Goal: Transaction & Acquisition: Purchase product/service

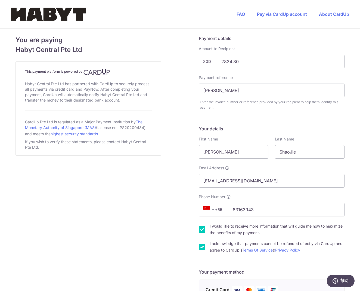
scroll to position [201, 0]
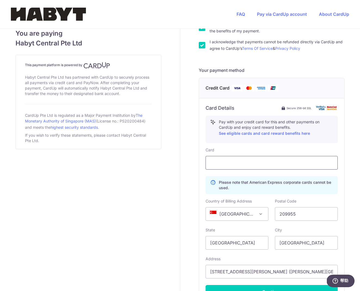
click at [307, 158] on div at bounding box center [272, 163] width 132 height 14
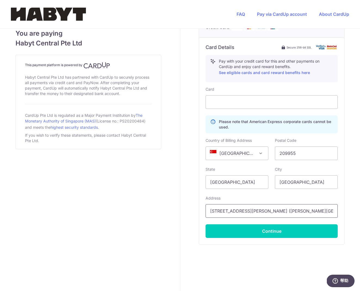
scroll to position [262, 0]
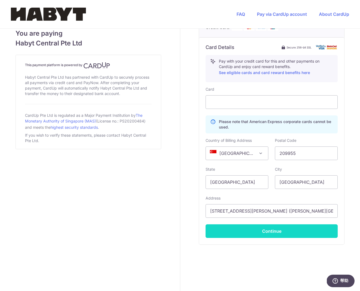
click at [299, 228] on button "Continue" at bounding box center [272, 231] width 132 height 14
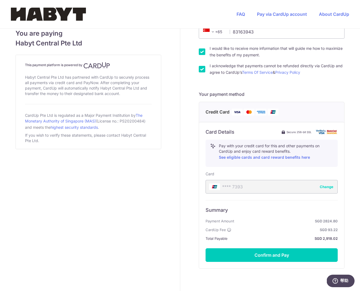
scroll to position [186, 0]
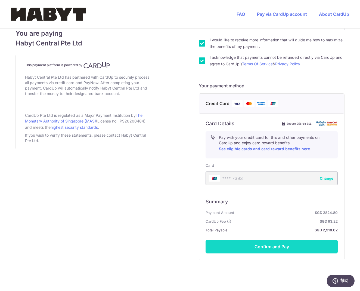
click at [292, 244] on button "Confirm and Pay" at bounding box center [272, 247] width 132 height 14
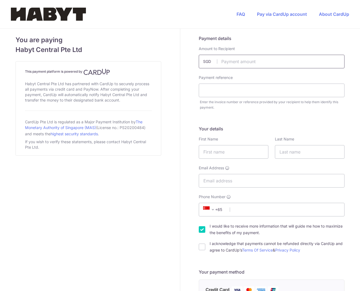
click at [243, 64] on input "text" at bounding box center [272, 62] width 146 height 14
type input "2824.80"
click at [229, 86] on input "text" at bounding box center [272, 90] width 146 height 14
type input "z"
type input "[PERSON_NAME]"
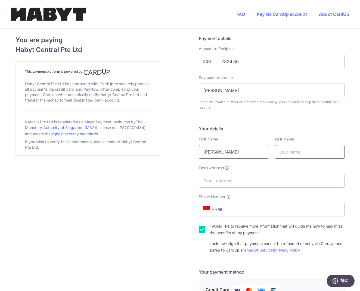
type input "[PERSON_NAME]"
type input "ShaoJie"
type input "[EMAIL_ADDRESS][DOMAIN_NAME]"
type input "83163943"
click at [202, 246] on input "I acknowledge that payments cannot be refunded directly via CardUp and agree to…" at bounding box center [202, 246] width 7 height 7
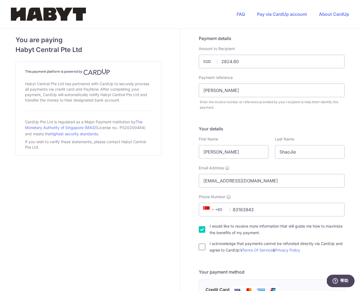
checkbox input "true"
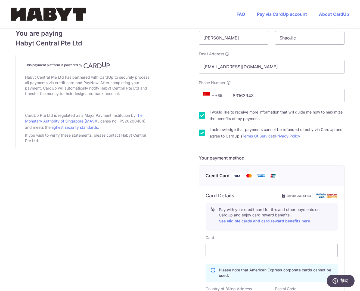
scroll to position [116, 0]
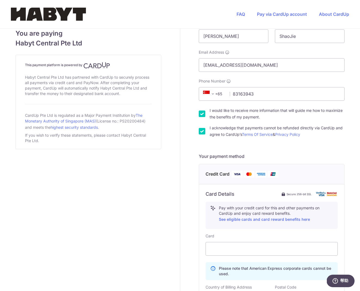
click at [270, 174] on img at bounding box center [273, 173] width 11 height 7
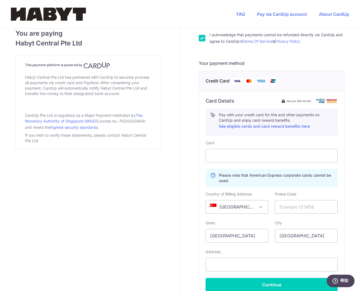
scroll to position [211, 0]
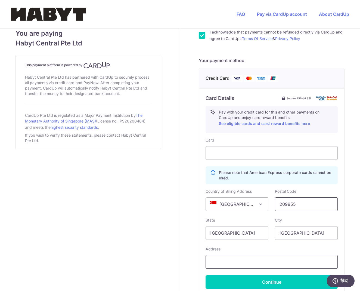
type input "209955"
paste input "[STREET_ADDRESS][PERSON_NAME] ([PERSON_NAME][GEOGRAPHIC_DATA])"
type input "[STREET_ADDRESS][PERSON_NAME] ([PERSON_NAME][GEOGRAPHIC_DATA])"
